Goal: Navigation & Orientation: Go to known website

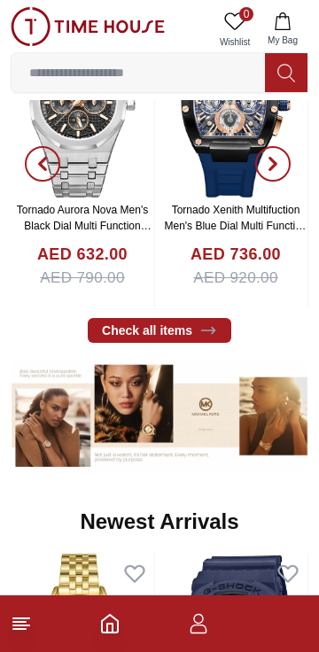
scroll to position [695, 0]
click at [25, 618] on line at bounding box center [21, 618] width 16 height 0
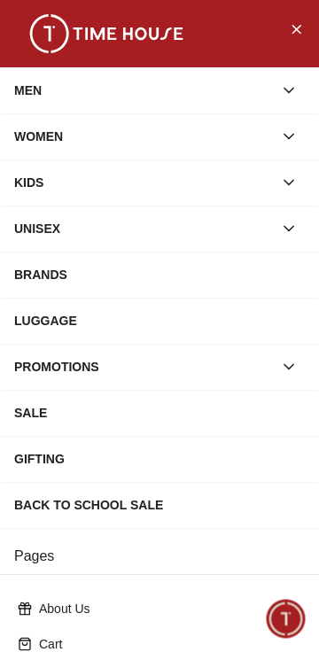
scroll to position [298, 0]
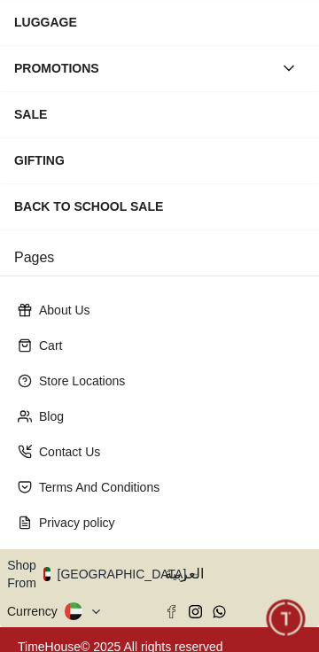
click at [89, 566] on button "Shop From [GEOGRAPHIC_DATA]" at bounding box center [103, 573] width 192 height 35
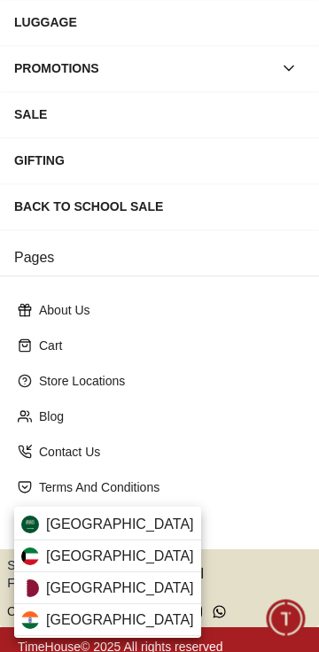
click at [65, 514] on span "[GEOGRAPHIC_DATA]" at bounding box center [120, 523] width 148 height 21
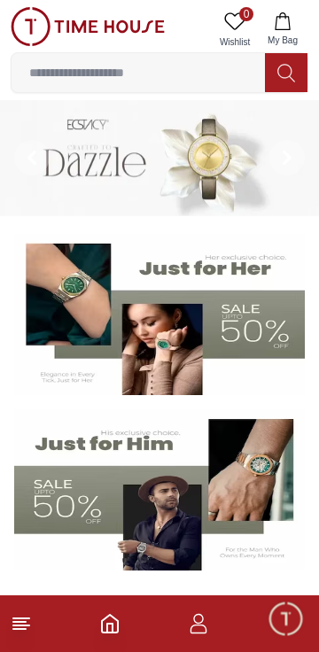
click at [18, 629] on line at bounding box center [19, 629] width 12 height 0
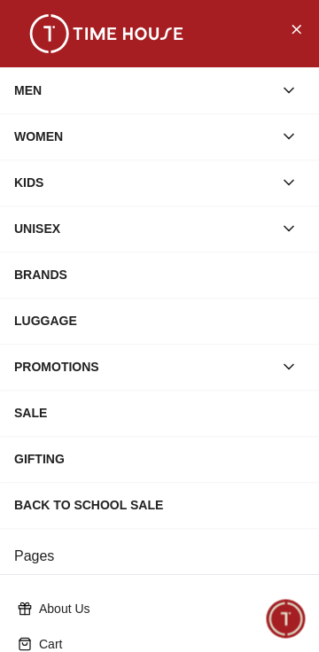
scroll to position [298, 0]
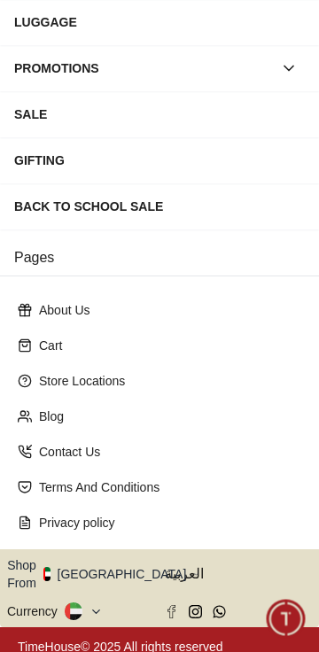
click at [58, 564] on button "Shop From [GEOGRAPHIC_DATA]" at bounding box center [103, 573] width 192 height 35
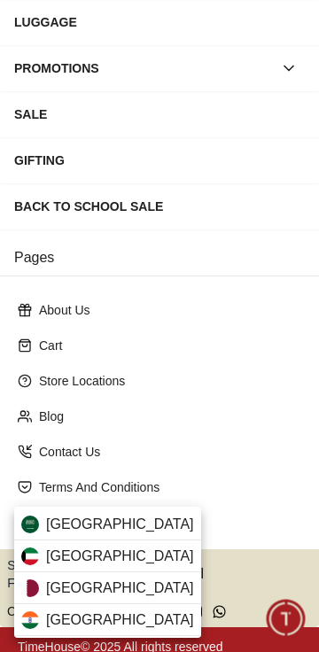
click at [57, 512] on div "[GEOGRAPHIC_DATA]" at bounding box center [107, 524] width 187 height 32
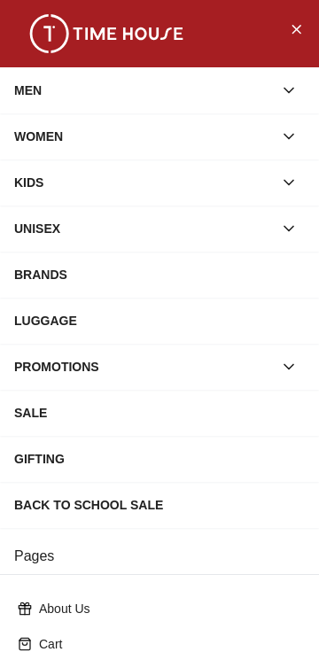
scroll to position [298, 0]
